Goal: Navigation & Orientation: Find specific page/section

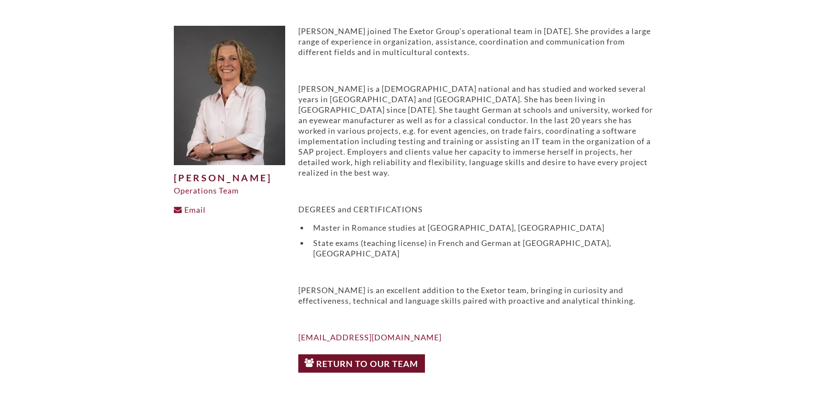
scroll to position [131, 0]
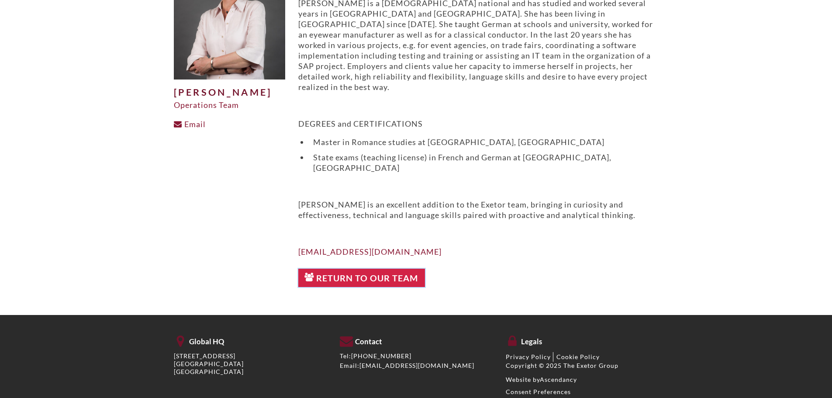
click at [384, 269] on link "Return to Our Team" at bounding box center [361, 278] width 127 height 18
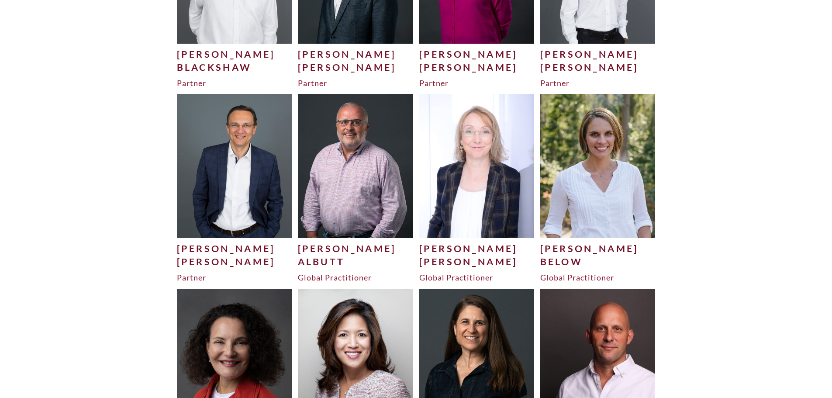
scroll to position [369, 0]
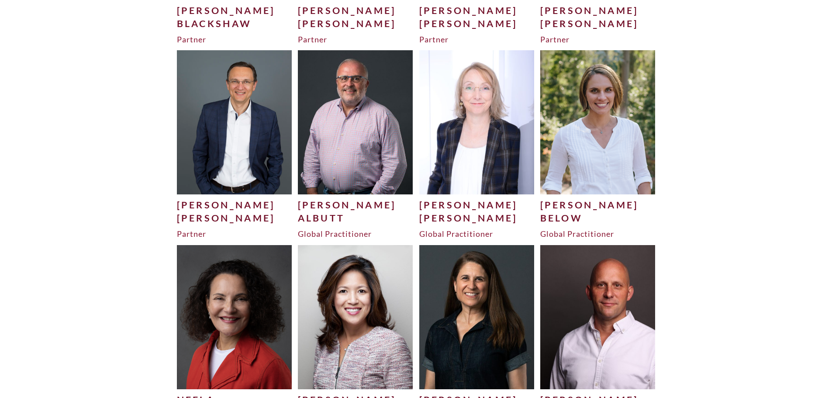
click at [334, 173] on img at bounding box center [355, 122] width 115 height 144
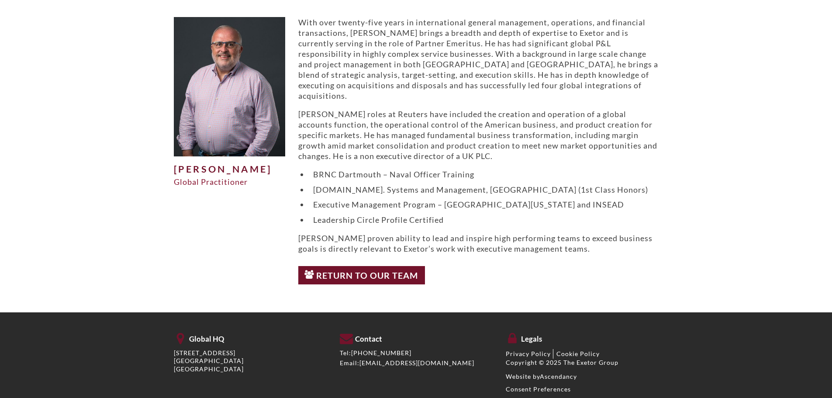
scroll to position [68, 0]
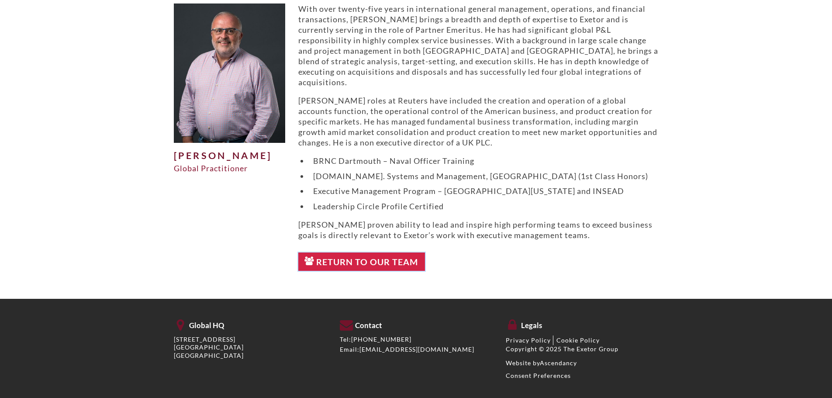
click at [336, 256] on link "Return to Our Team" at bounding box center [361, 262] width 127 height 18
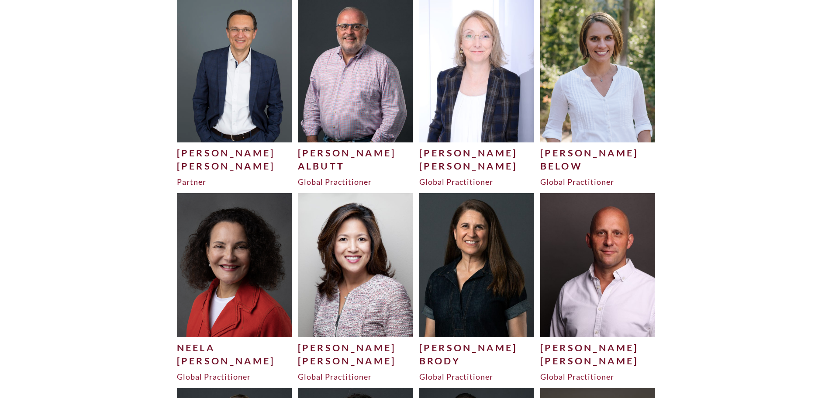
scroll to position [437, 0]
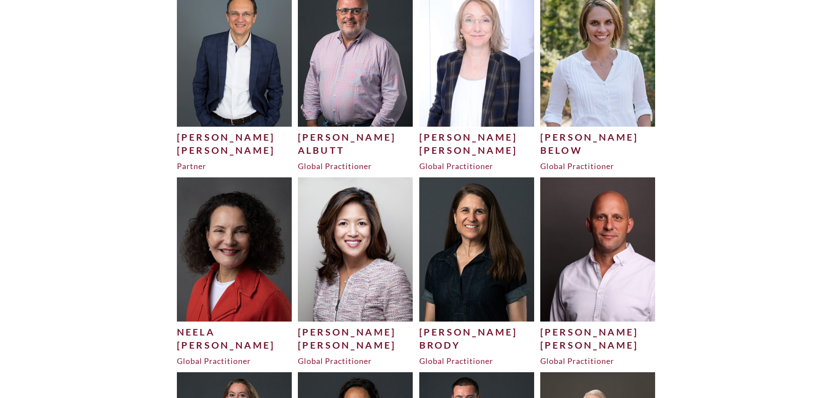
click at [600, 107] on img at bounding box center [597, 55] width 115 height 144
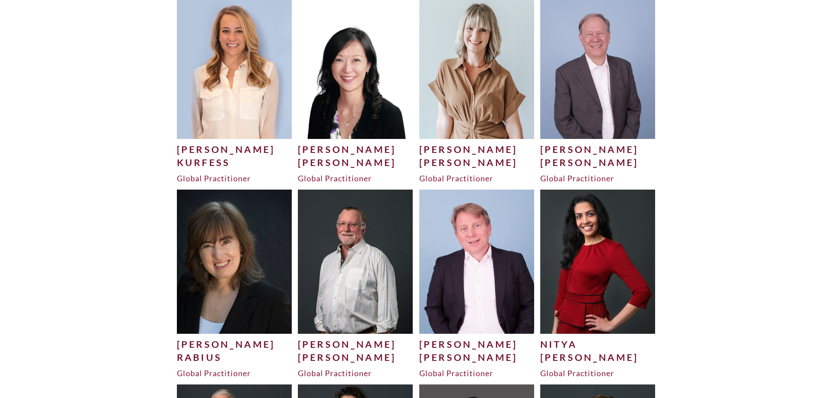
scroll to position [2010, 0]
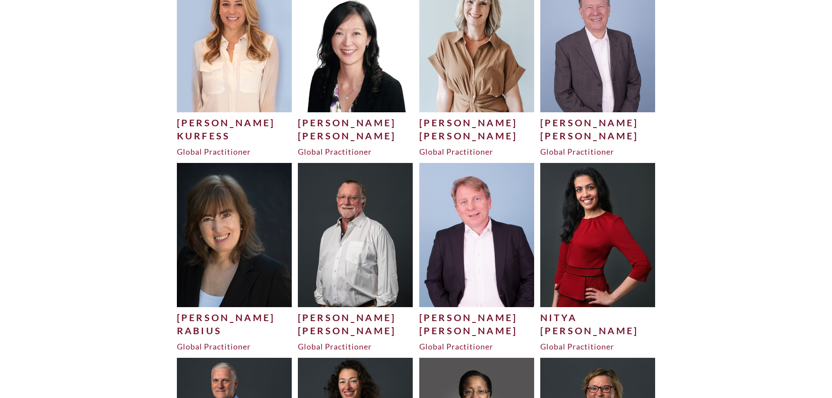
click at [561, 99] on img at bounding box center [597, 40] width 115 height 144
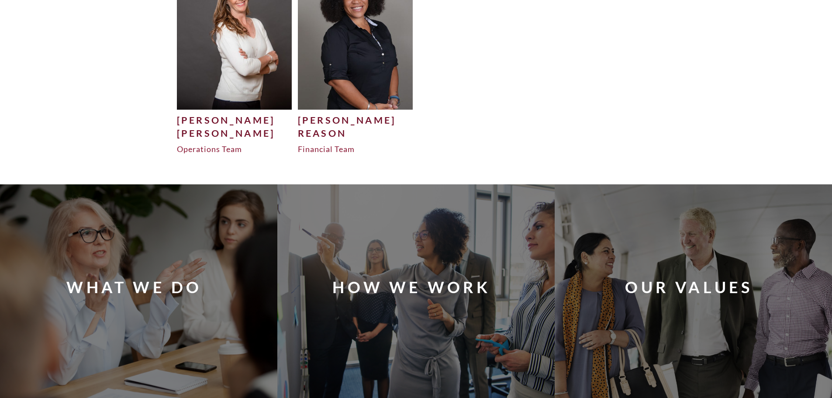
scroll to position [2971, 0]
